Goal: Navigation & Orientation: Understand site structure

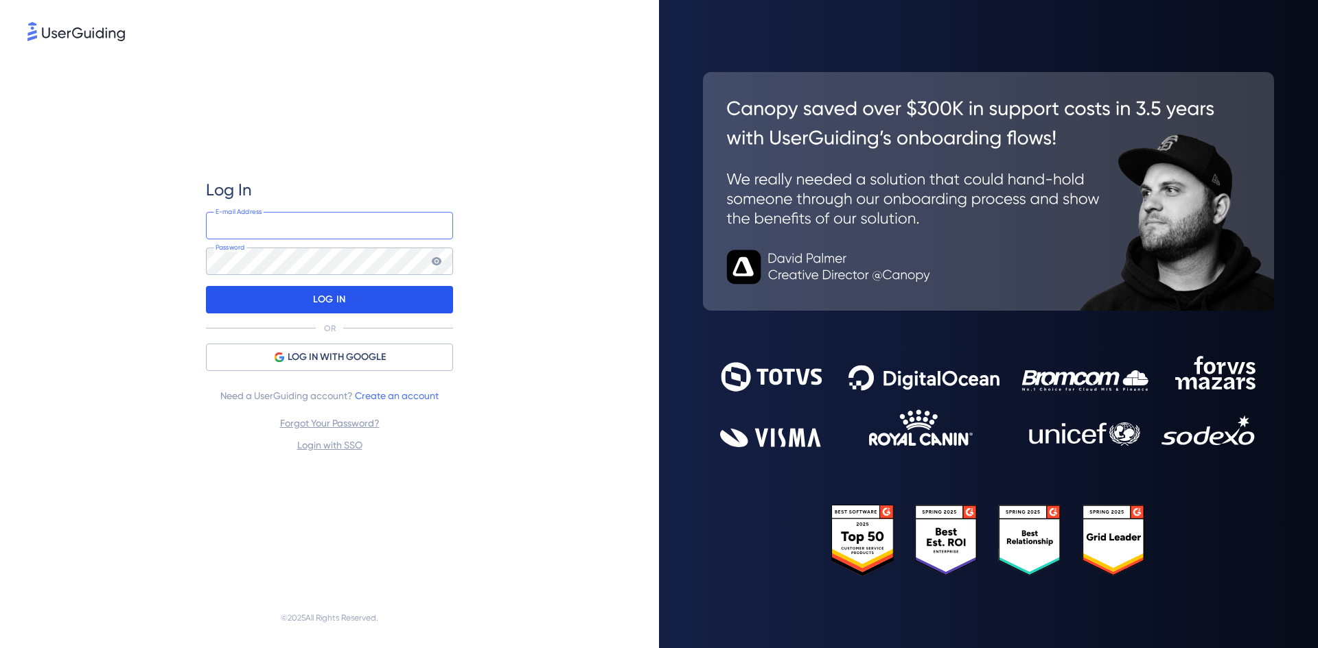
type input "[EMAIL_ADDRESS][PERSON_NAME][PERSON_NAME][DOMAIN_NAME]"
click at [304, 302] on div "LOG IN" at bounding box center [329, 299] width 247 height 27
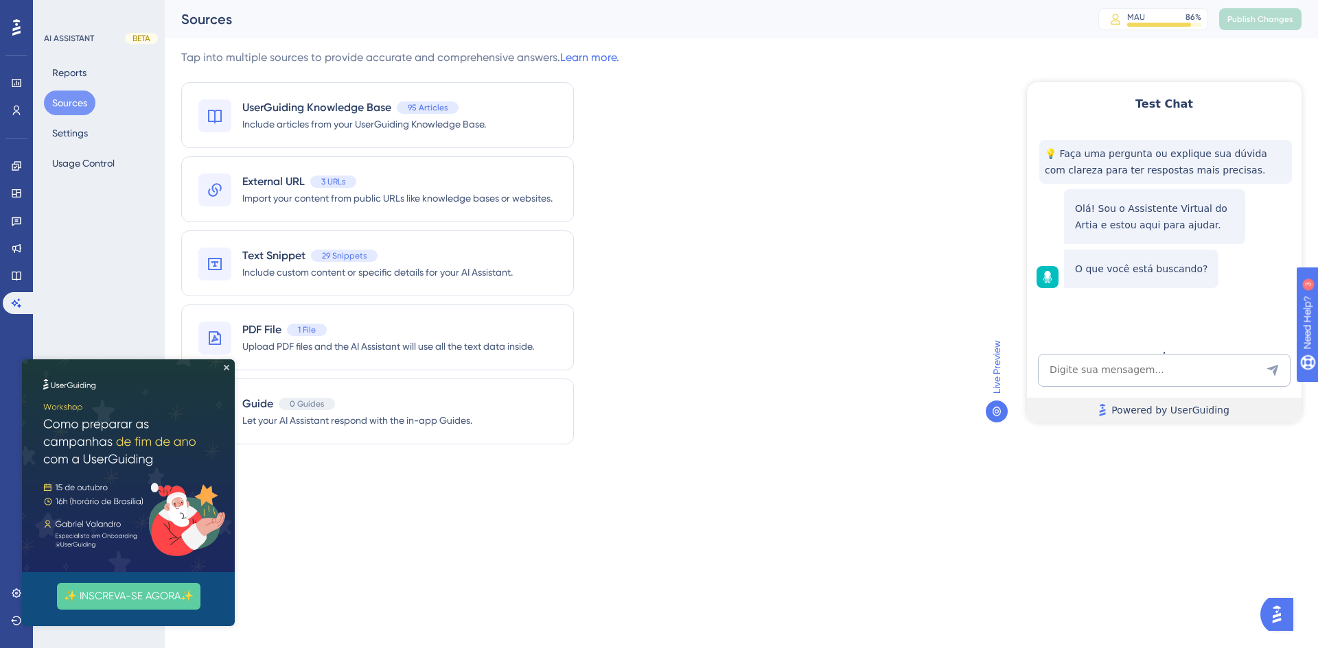
click at [1145, 412] on span "Powered by UserGuiding" at bounding box center [1170, 410] width 118 height 16
drag, startPoint x: 225, startPoint y: 367, endPoint x: 240, endPoint y: 745, distance: 378.4
click at [225, 367] on icon "Close Preview" at bounding box center [226, 367] width 5 height 5
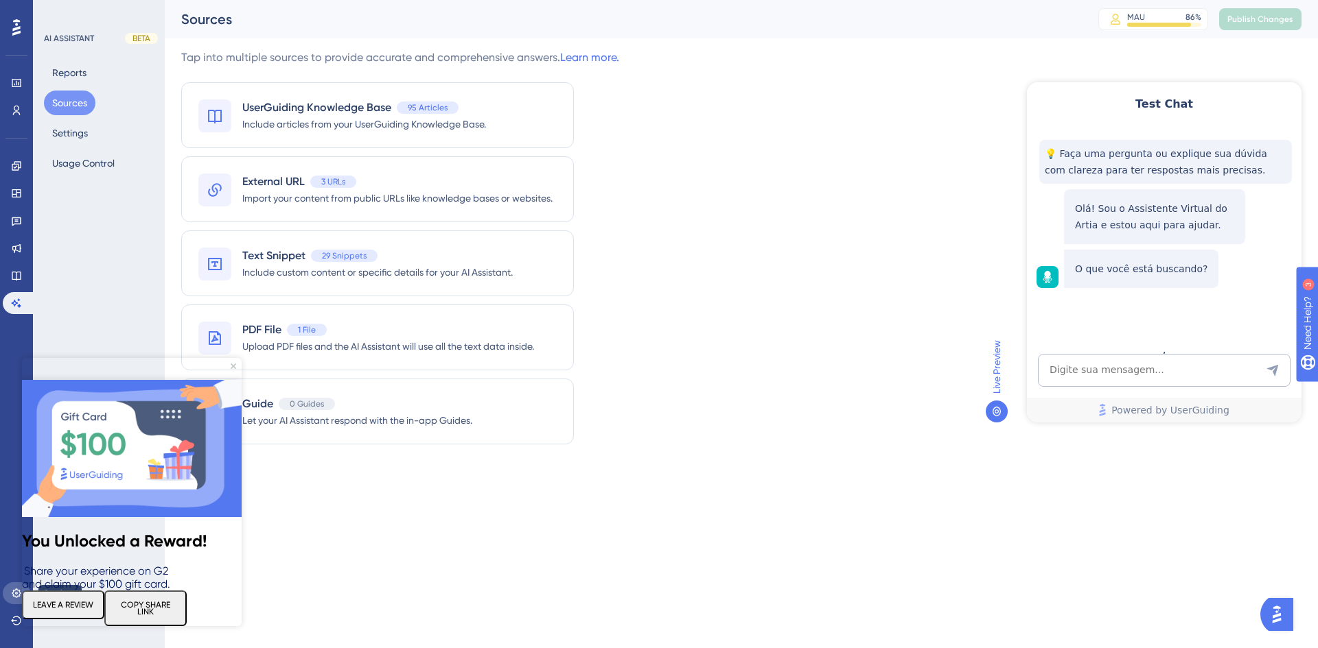
drag, startPoint x: 1, startPoint y: 234, endPoint x: 12, endPoint y: 598, distance: 364.6
click at [14, 593] on icon at bounding box center [16, 593] width 11 height 11
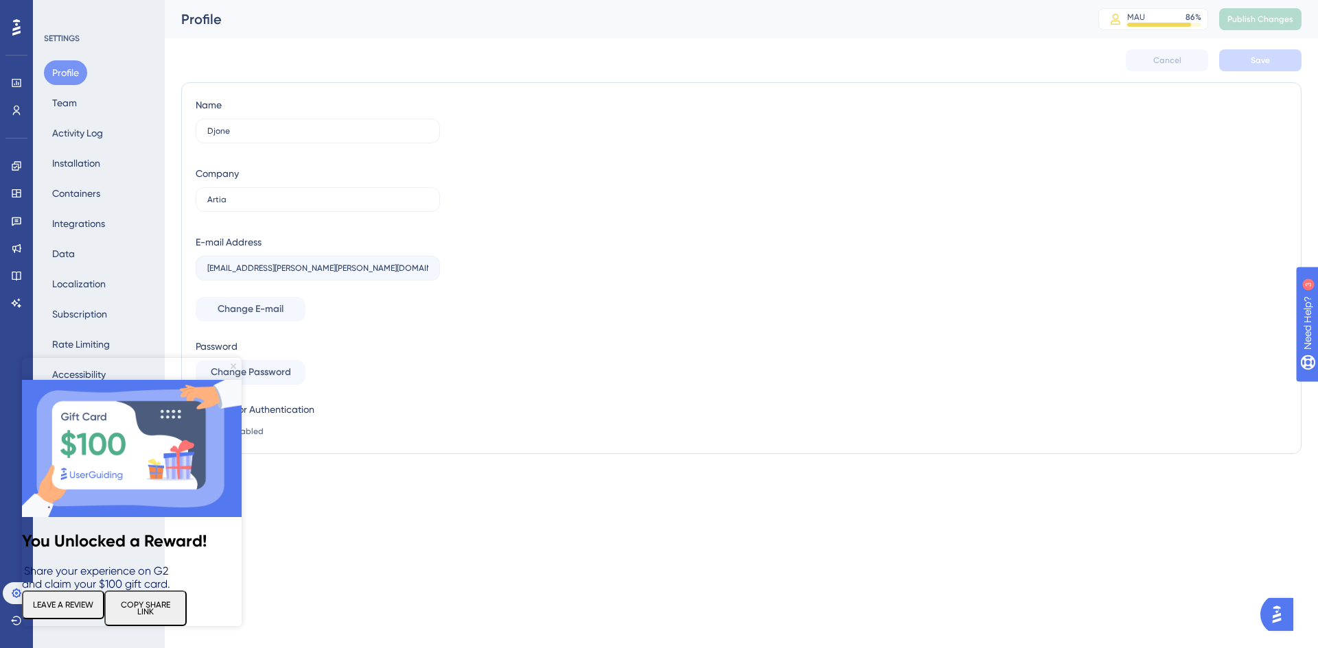
drag, startPoint x: 232, startPoint y: 365, endPoint x: 254, endPoint y: 730, distance: 365.7
click at [232, 365] on icon "Close Preview" at bounding box center [233, 366] width 5 height 5
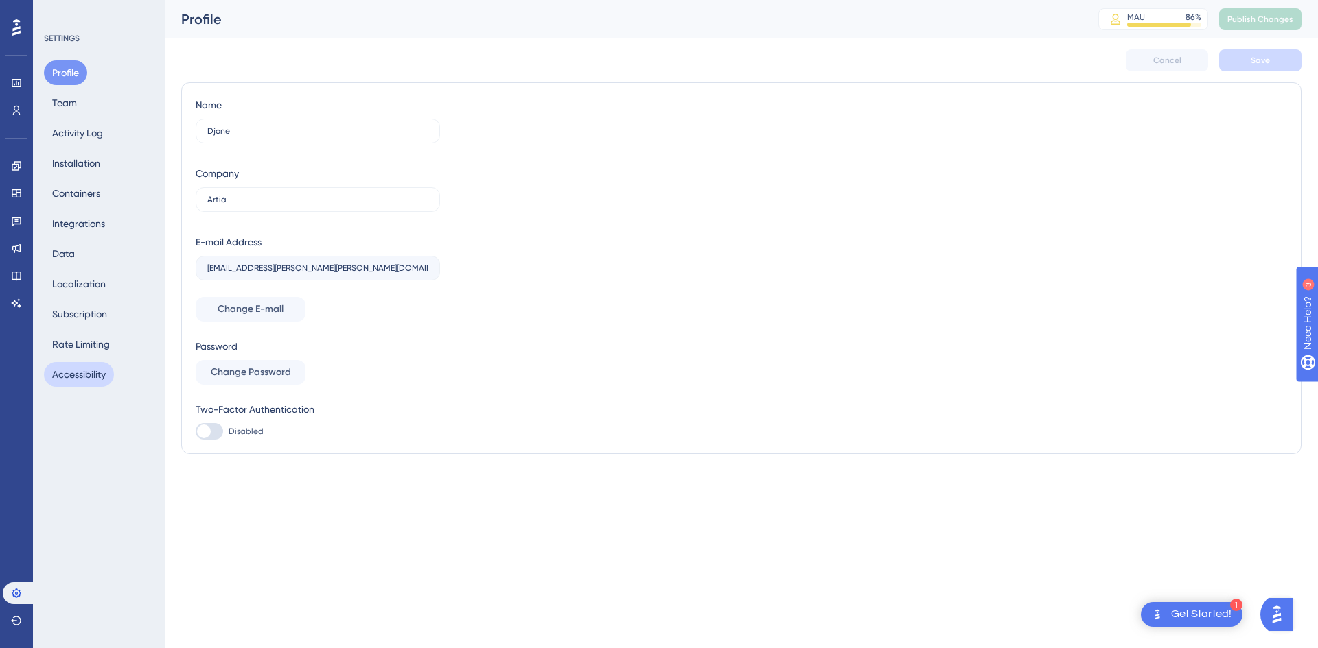
click at [80, 380] on button "Accessibility" at bounding box center [79, 374] width 70 height 25
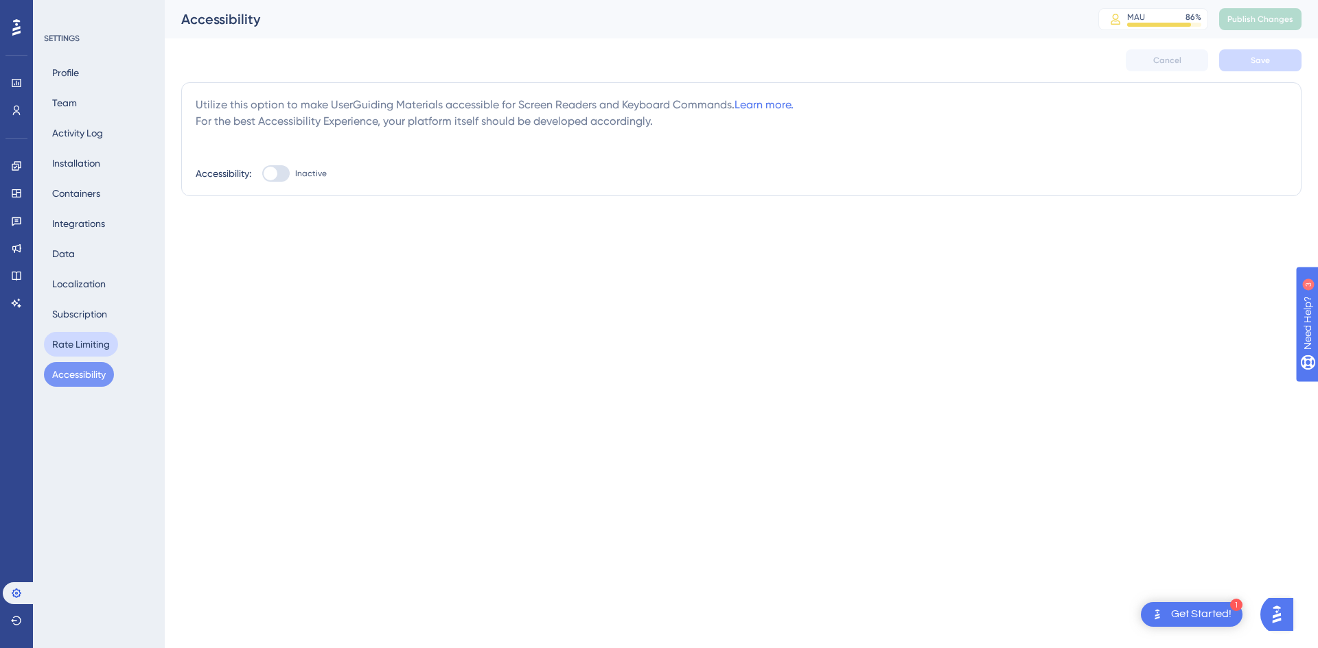
click at [74, 339] on button "Rate Limiting" at bounding box center [81, 344] width 74 height 25
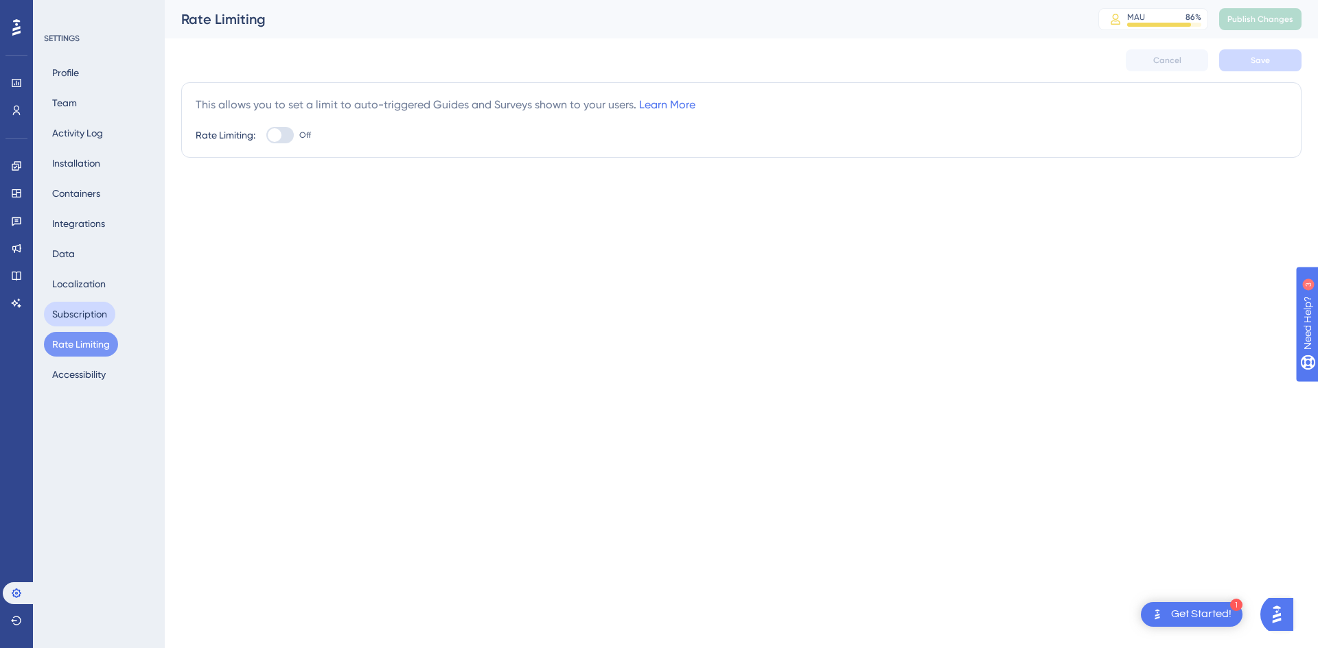
click at [76, 316] on button "Subscription" at bounding box center [79, 314] width 71 height 25
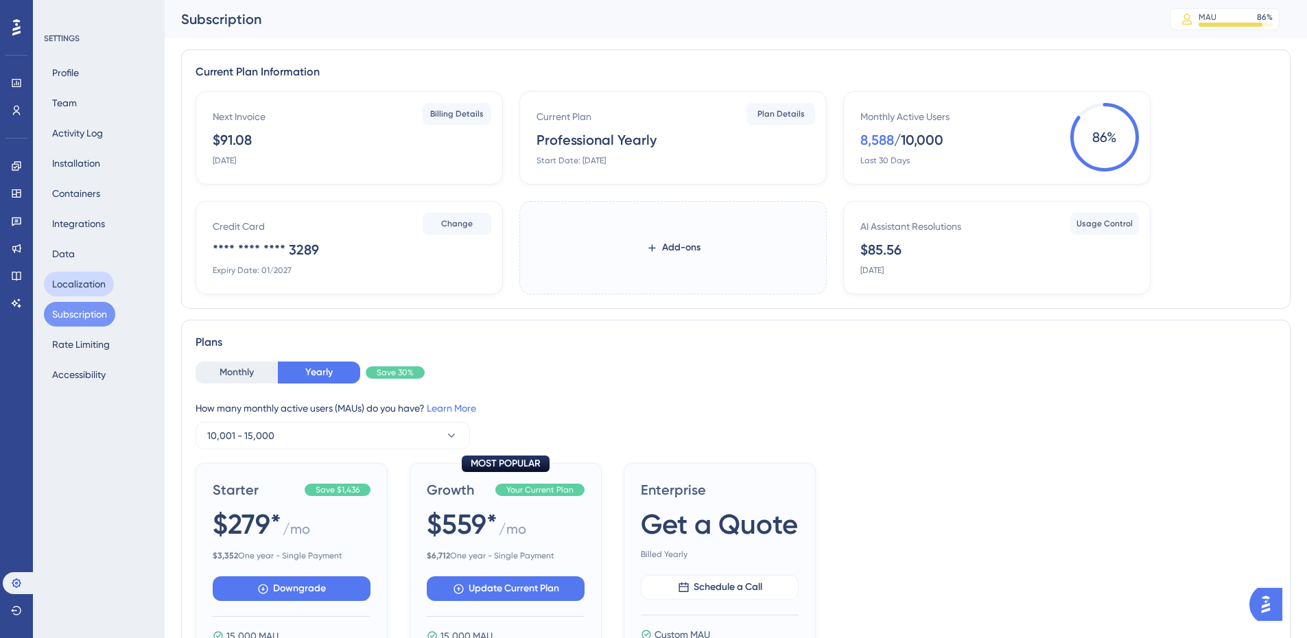
click at [77, 286] on button "Localization" at bounding box center [79, 284] width 70 height 25
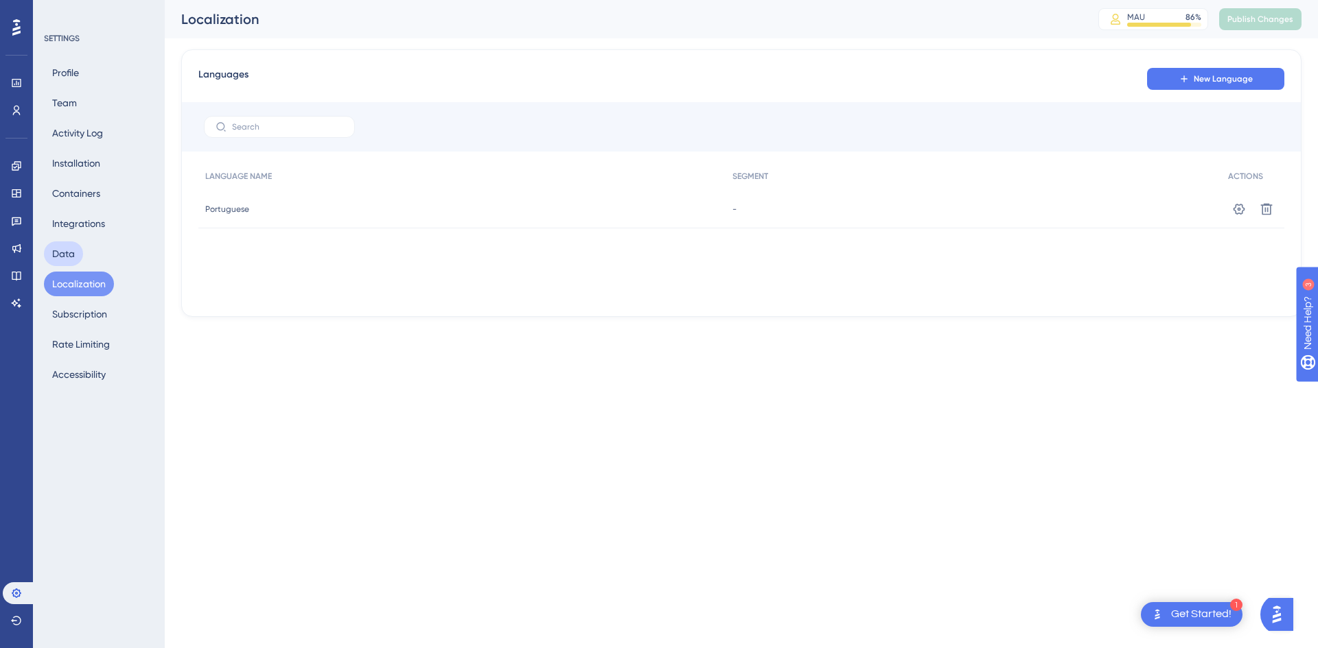
click at [73, 255] on button "Data" at bounding box center [63, 254] width 39 height 25
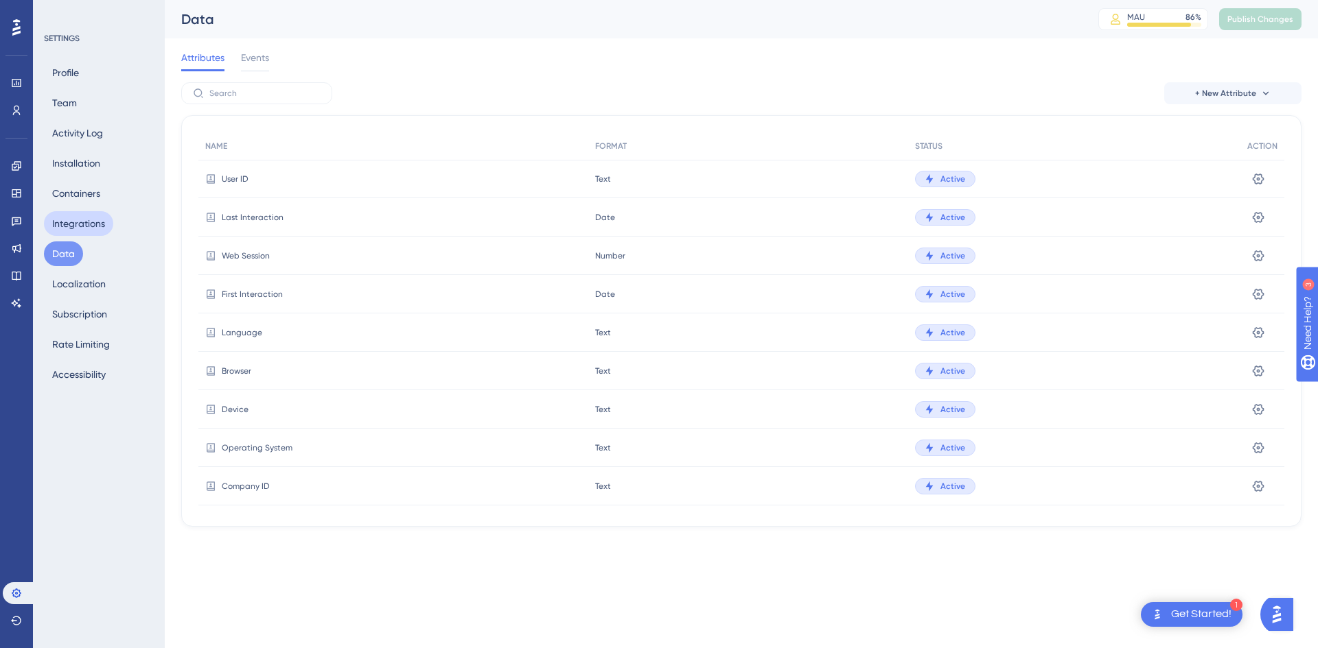
click at [79, 225] on button "Integrations" at bounding box center [78, 223] width 69 height 25
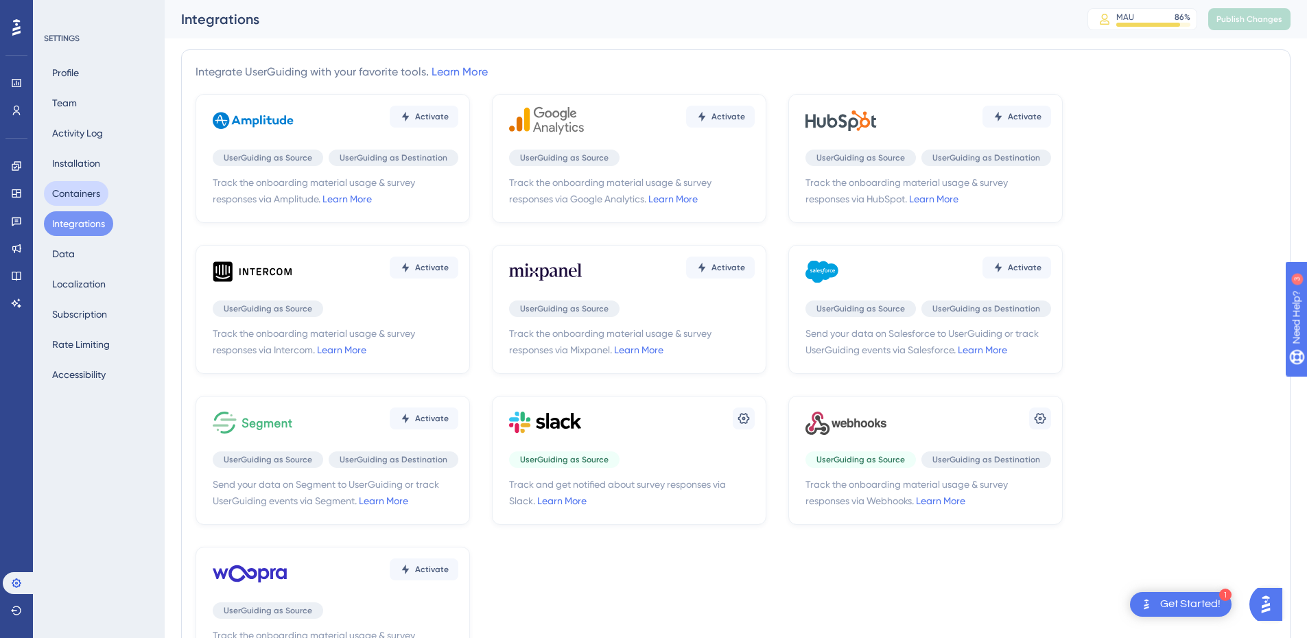
click at [80, 196] on button "Containers" at bounding box center [76, 193] width 65 height 25
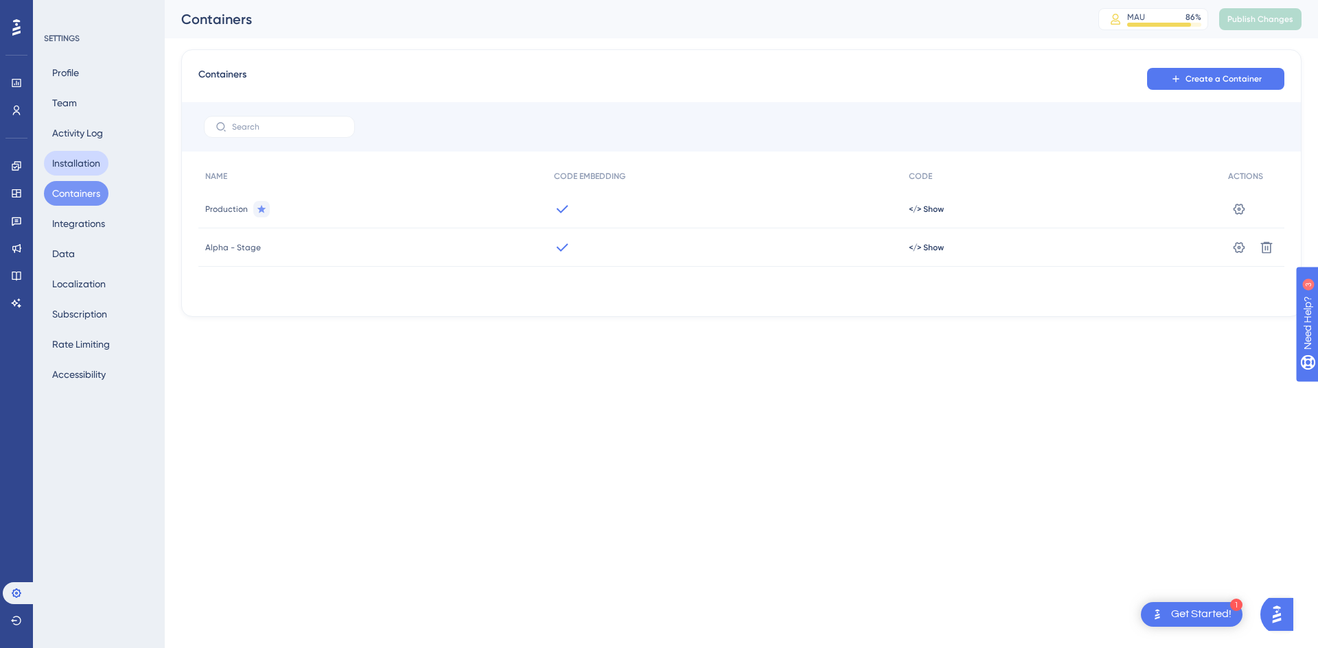
click at [82, 161] on button "Installation" at bounding box center [76, 163] width 65 height 25
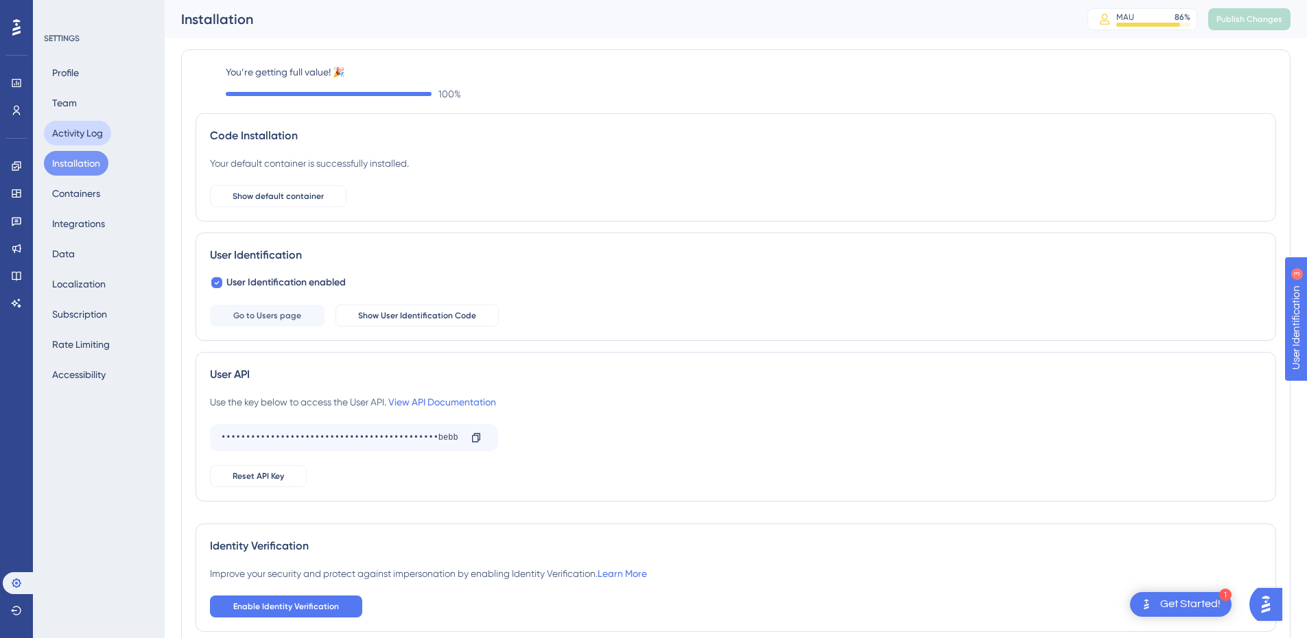
click at [81, 138] on button "Activity Log" at bounding box center [77, 133] width 67 height 25
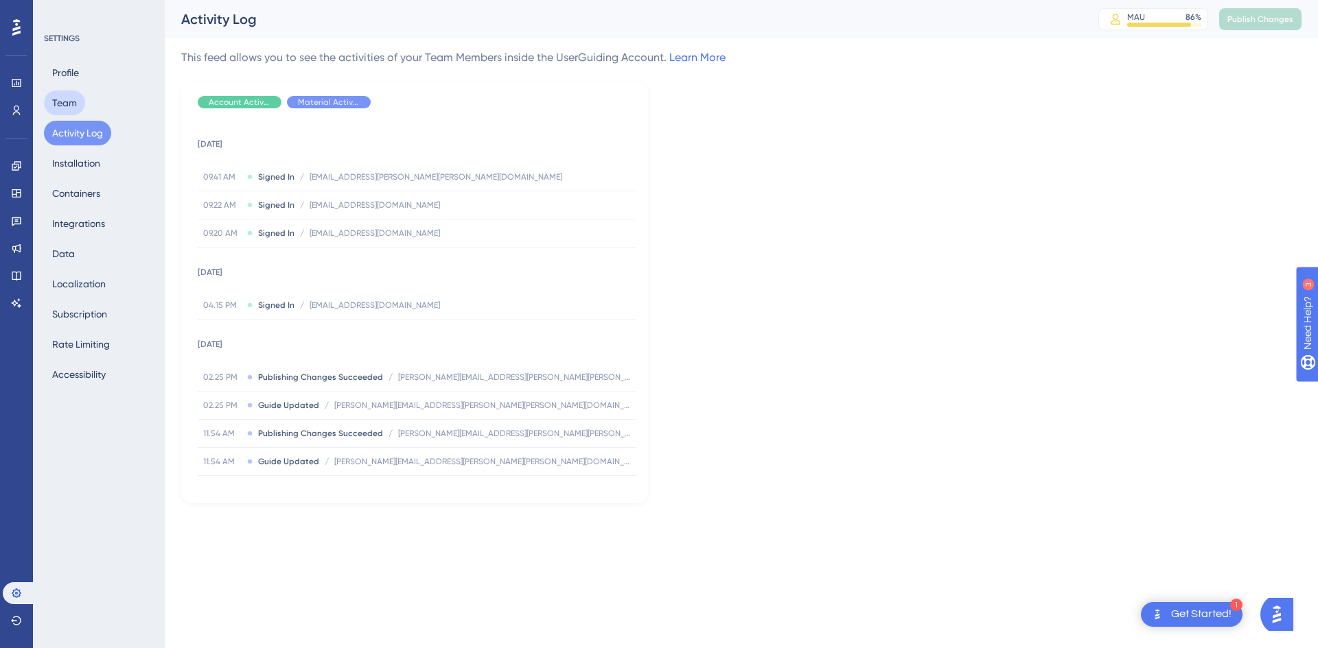
click at [58, 101] on button "Team" at bounding box center [64, 103] width 41 height 25
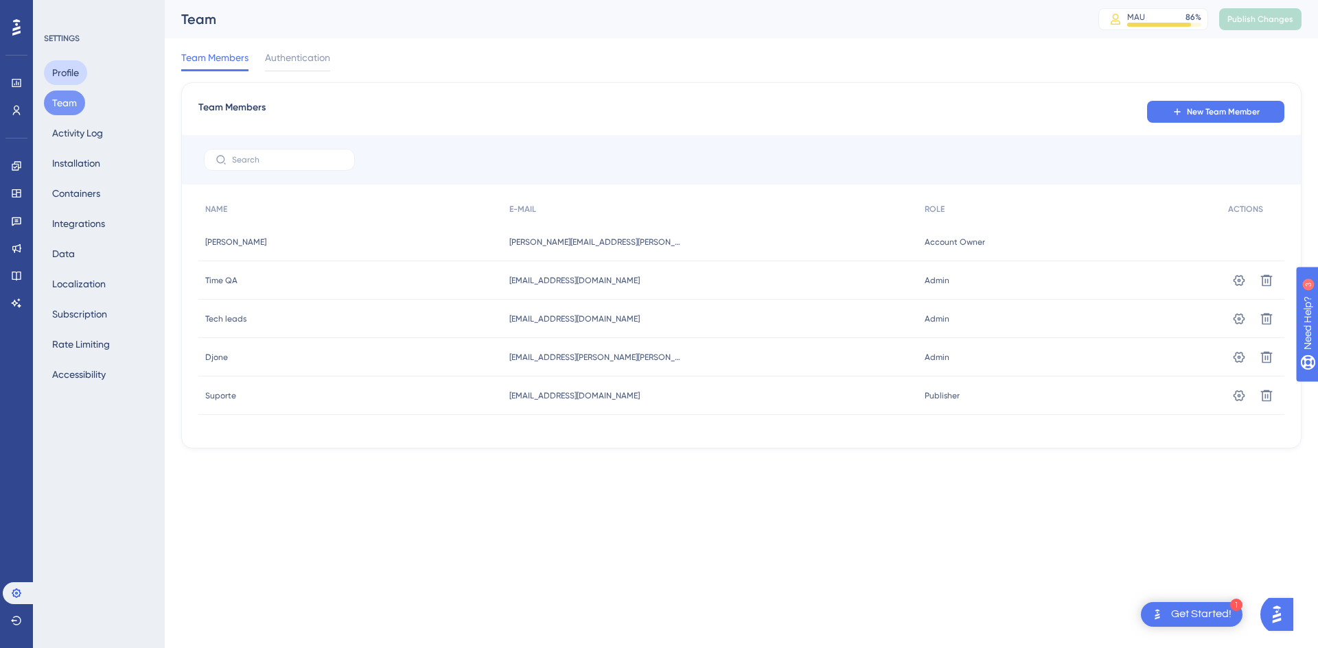
click at [62, 73] on button "Profile" at bounding box center [65, 72] width 43 height 25
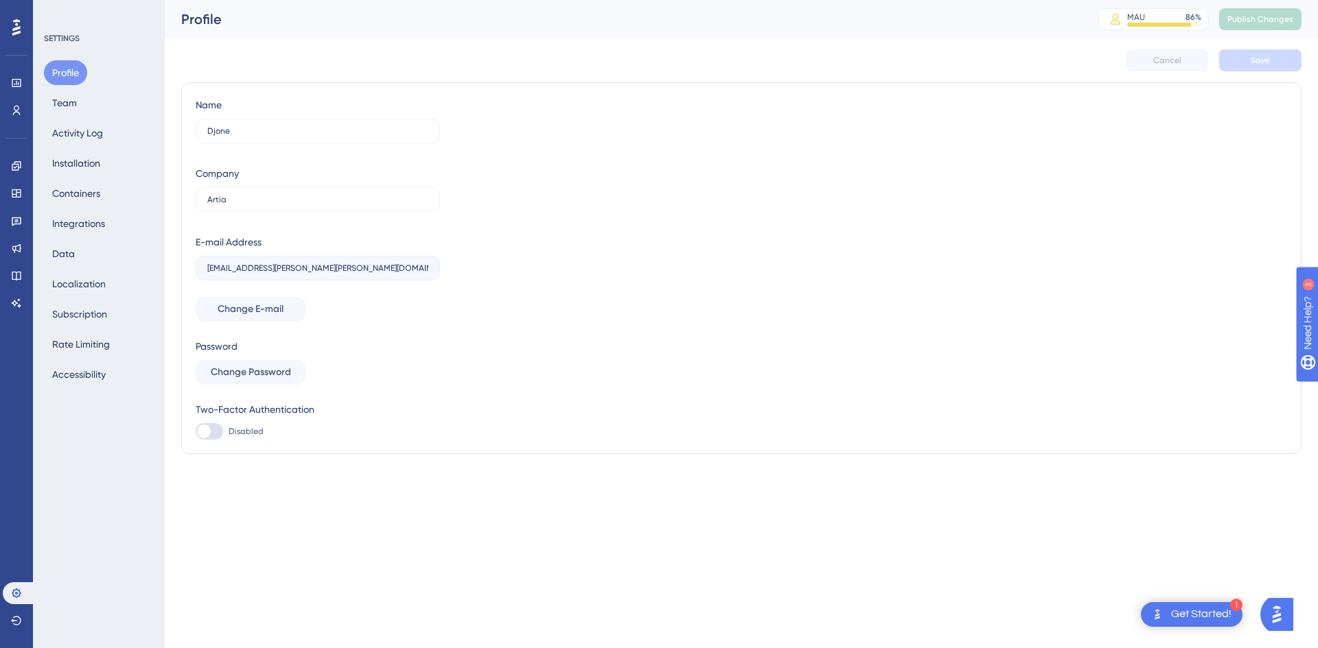
click at [19, 25] on icon at bounding box center [16, 28] width 8 height 18
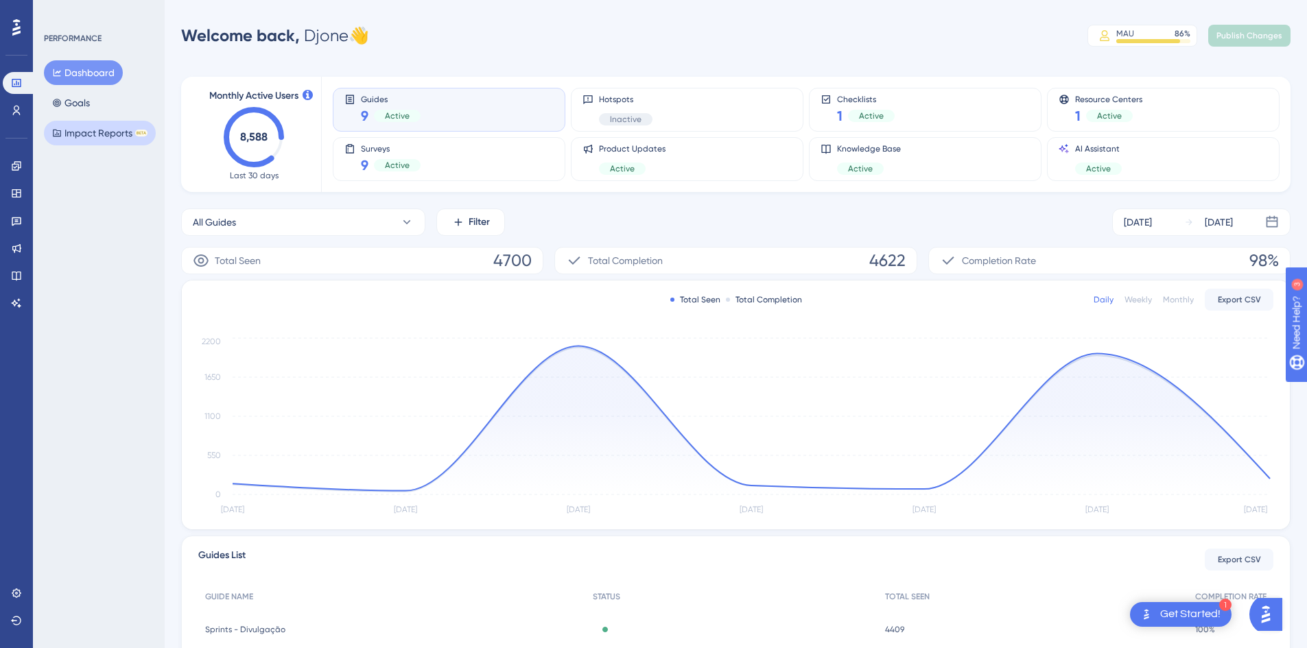
click at [110, 137] on button "Impact Reports BETA" at bounding box center [100, 133] width 112 height 25
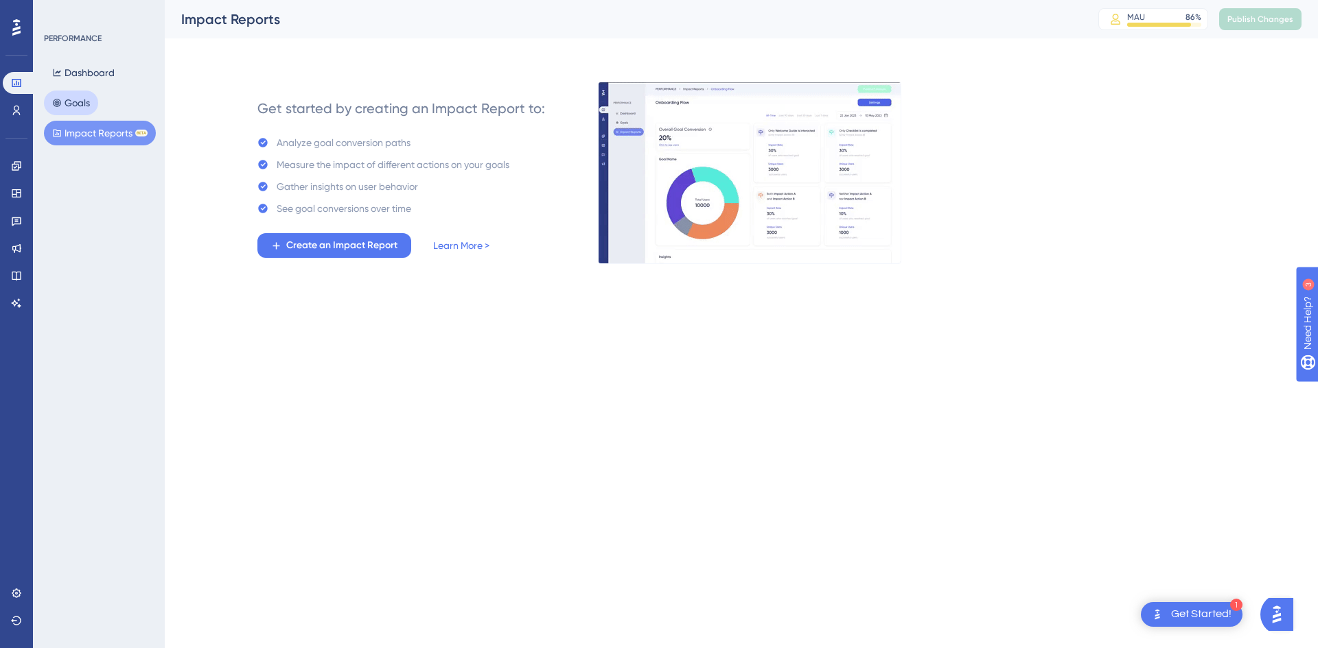
click at [89, 108] on button "Goals" at bounding box center [71, 103] width 54 height 25
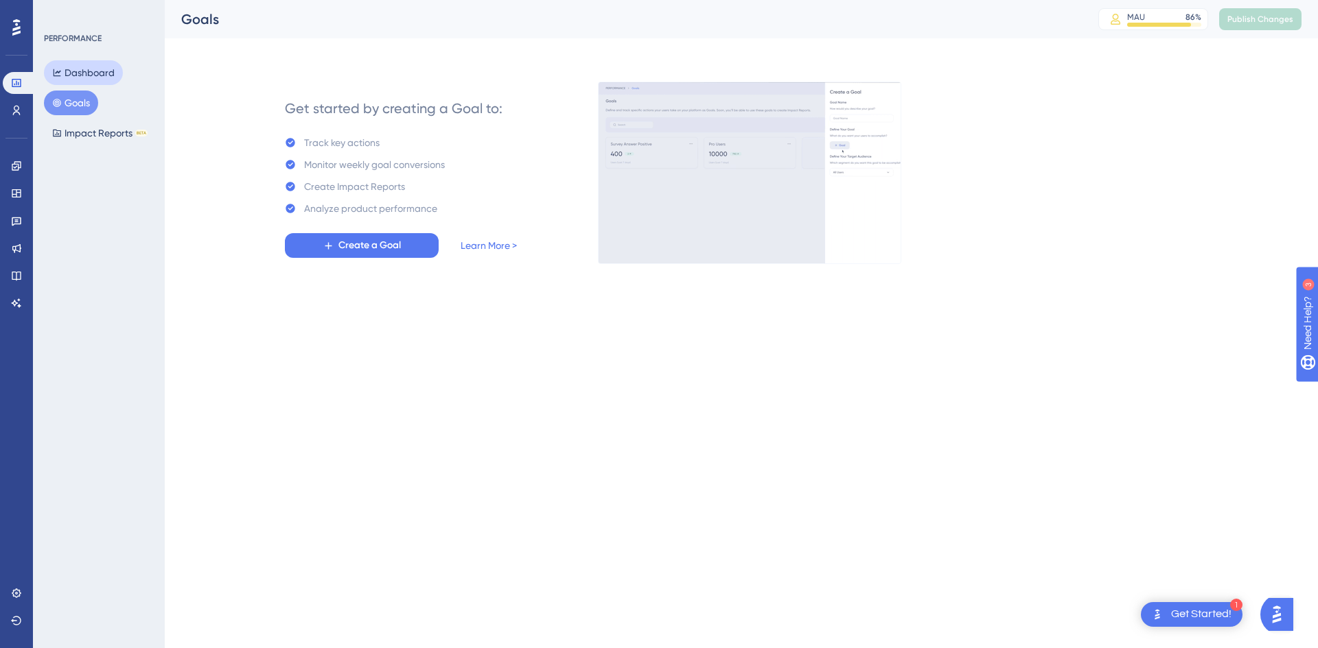
click at [92, 76] on button "Dashboard" at bounding box center [83, 72] width 79 height 25
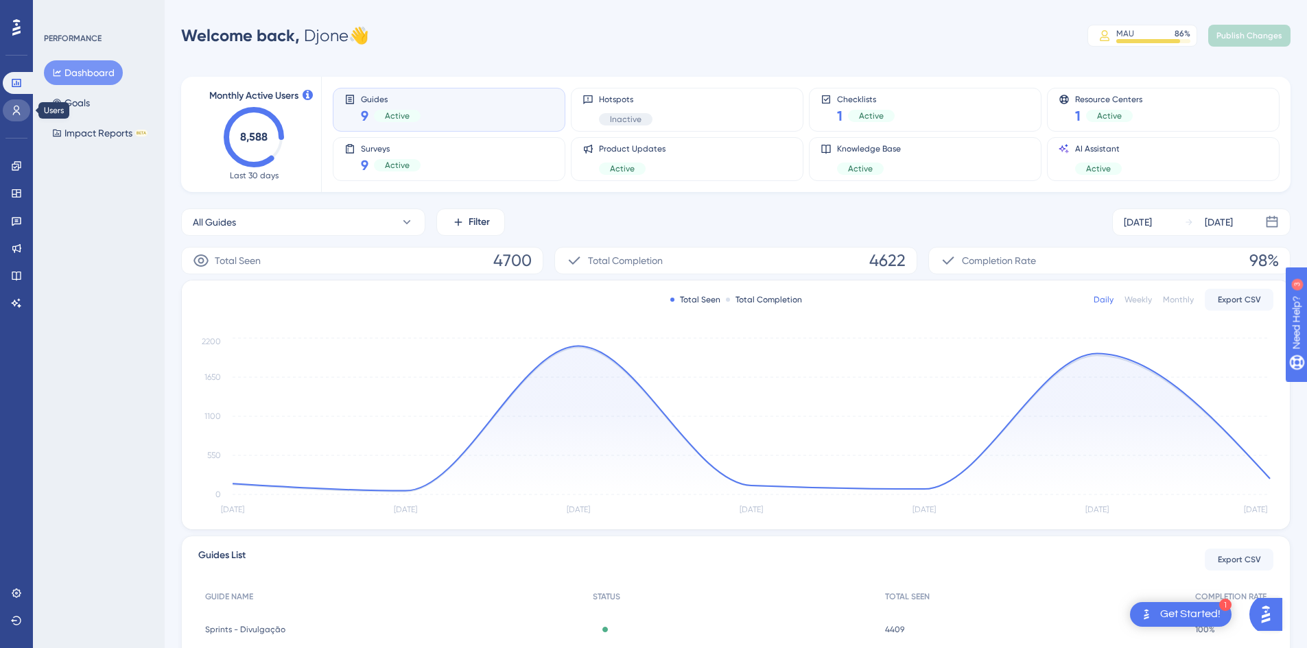
click at [19, 115] on icon at bounding box center [16, 110] width 11 height 11
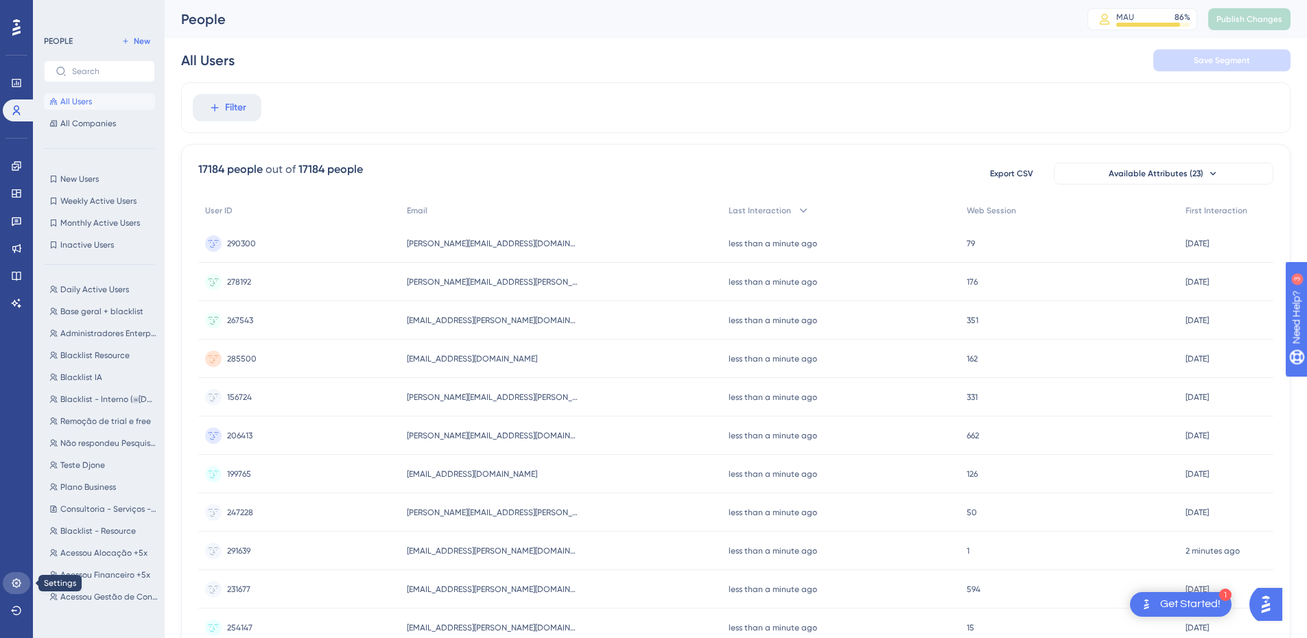
click at [14, 587] on icon at bounding box center [16, 583] width 11 height 11
